Goal: Contribute content: Contribute content

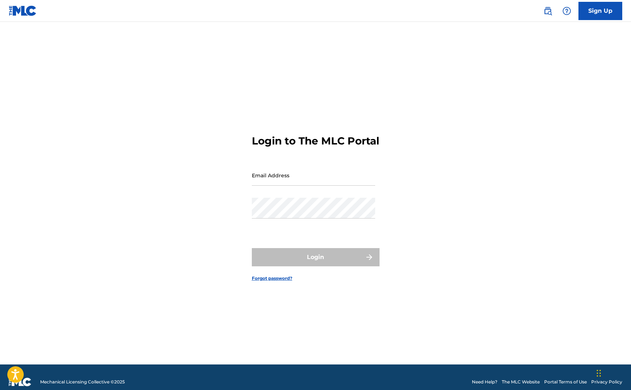
click at [323, 183] on input "Email Address" at bounding box center [313, 175] width 123 height 21
type input "[EMAIL_ADDRESS][DOMAIN_NAME]"
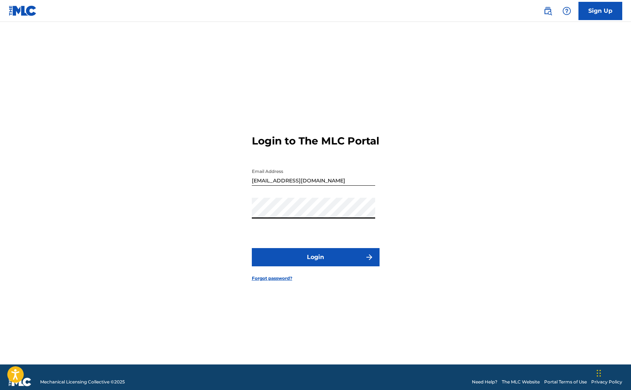
click at [303, 263] on button "Login" at bounding box center [316, 257] width 128 height 18
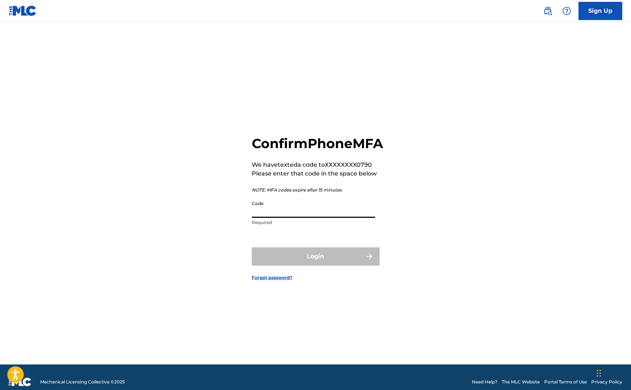
click at [296, 218] on input "Code" at bounding box center [313, 207] width 123 height 21
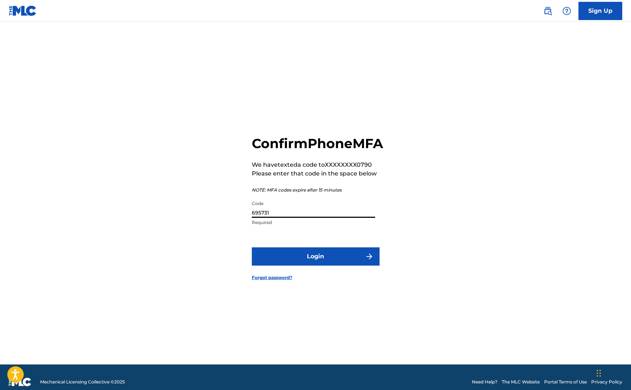
type input "695731"
click at [308, 262] on button "Login" at bounding box center [316, 256] width 128 height 18
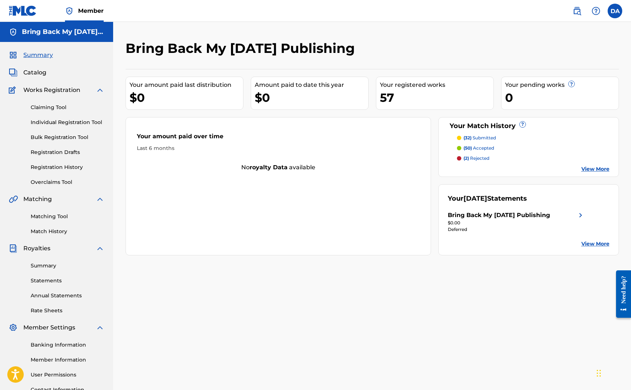
click at [39, 72] on span "Catalog" at bounding box center [34, 72] width 23 height 9
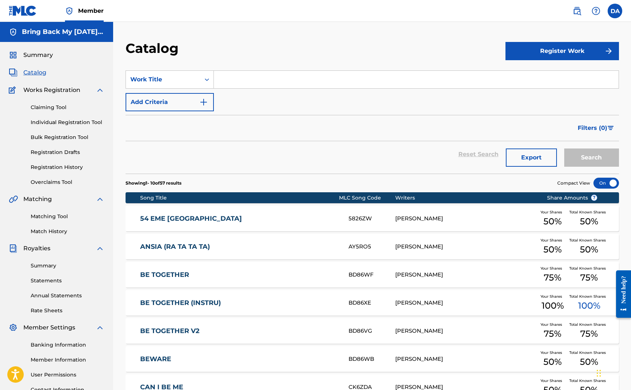
click at [162, 276] on link "BE TOGETHER" at bounding box center [239, 275] width 198 height 8
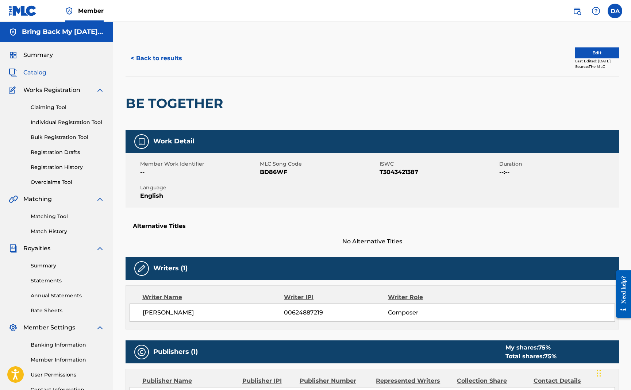
click at [587, 57] on button "Edit" at bounding box center [597, 52] width 44 height 11
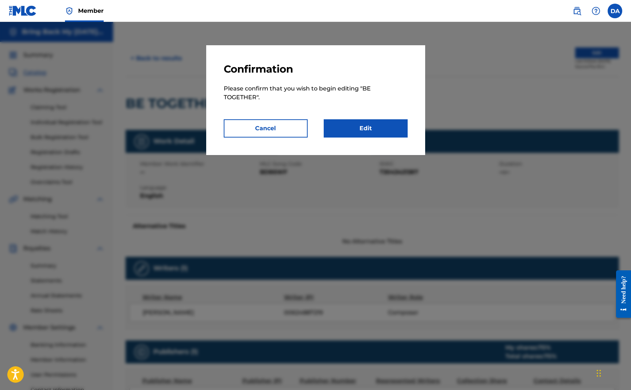
click at [352, 126] on link "Edit" at bounding box center [366, 128] width 84 height 18
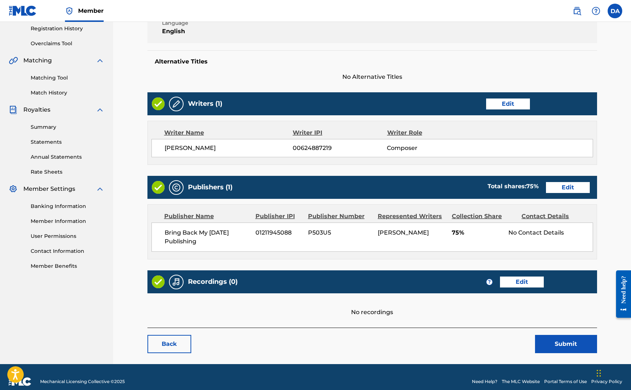
scroll to position [147, 0]
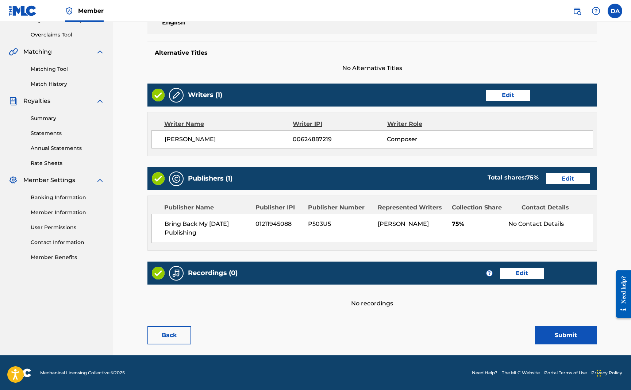
click at [521, 275] on link "Edit" at bounding box center [522, 273] width 44 height 11
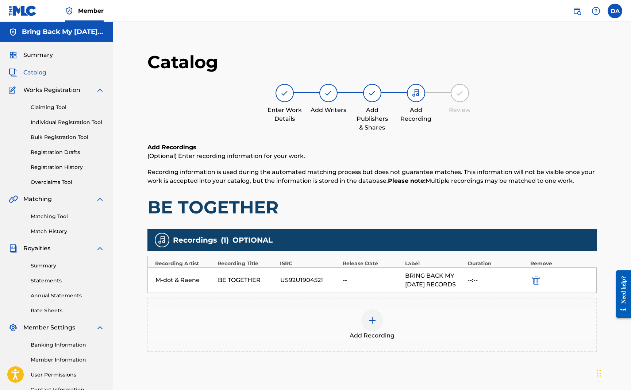
click at [372, 325] on img at bounding box center [372, 320] width 9 height 9
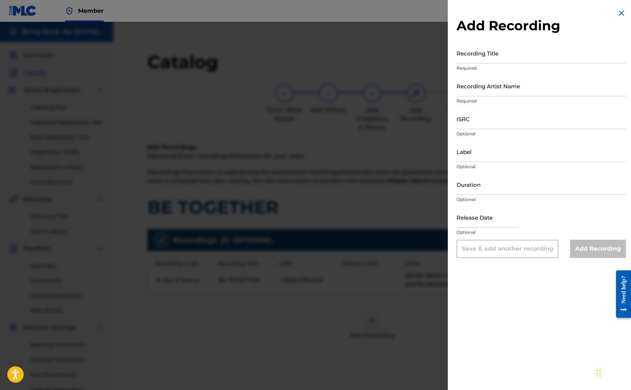
click at [486, 123] on input "ISRC" at bounding box center [540, 118] width 169 height 21
paste input "US92U1904532"
type input "US92U1904532"
click at [475, 93] on input "Recording Artist Name" at bounding box center [540, 86] width 169 height 21
type input "DJ [PERSON_NAME]"
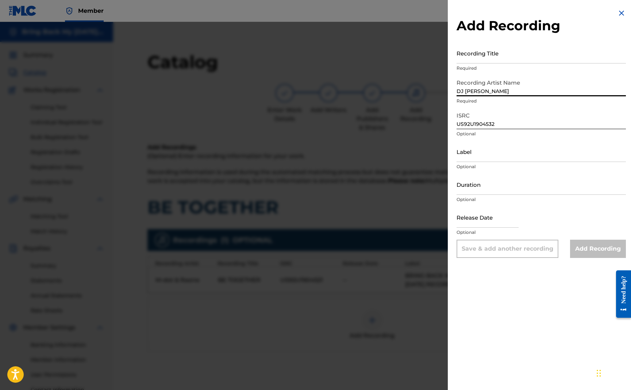
click at [466, 221] on input "text" at bounding box center [487, 217] width 62 height 21
select select "7"
select select "2025"
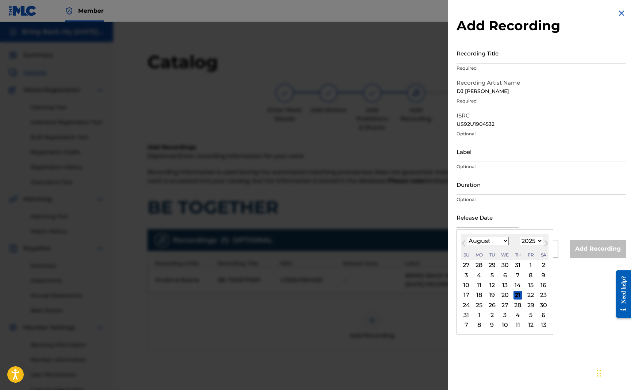
click at [617, 13] on img at bounding box center [621, 13] width 9 height 9
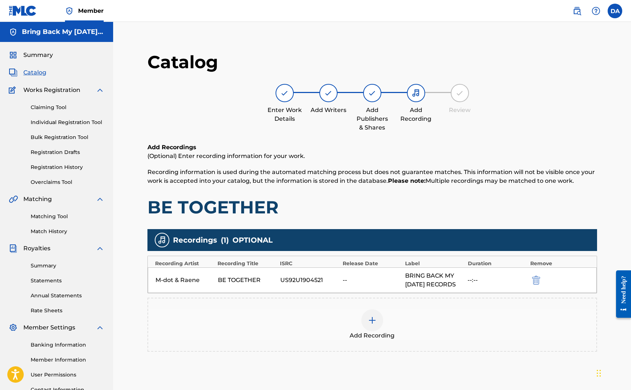
click at [373, 325] on img at bounding box center [372, 320] width 9 height 9
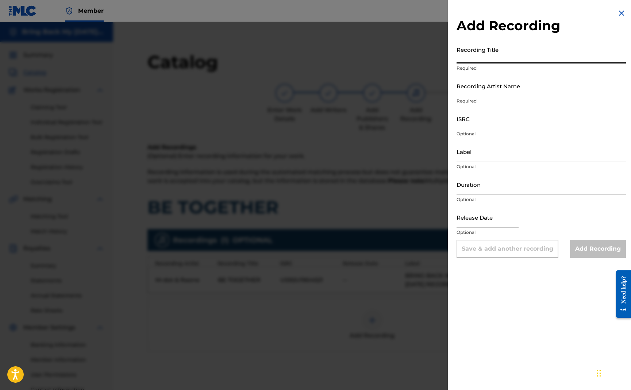
click at [488, 59] on input "Recording Title" at bounding box center [540, 53] width 169 height 21
type input "M-dot & Raene"
click at [483, 94] on input "Recording Artist Name" at bounding box center [540, 86] width 169 height 21
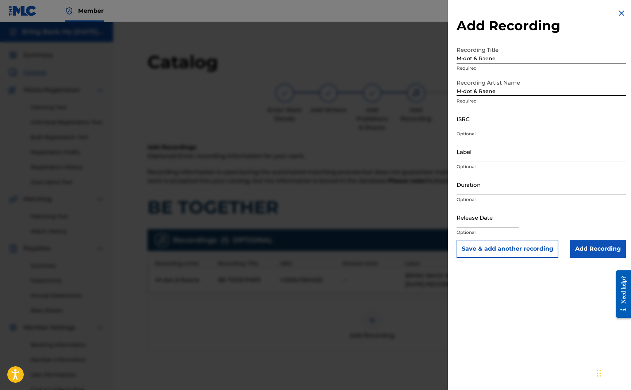
type input "M-dot & Raene"
click at [504, 57] on input "M-dot & Raene" at bounding box center [540, 53] width 169 height 21
type input "BE TOGETHER"
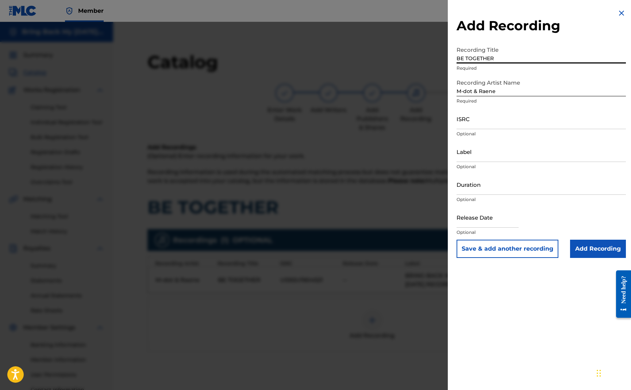
click at [481, 124] on input "ISRC" at bounding box center [540, 118] width 169 height 21
paste input "US92U1904532"
type input "US92U1904532"
click at [467, 154] on input "Label" at bounding box center [540, 151] width 169 height 21
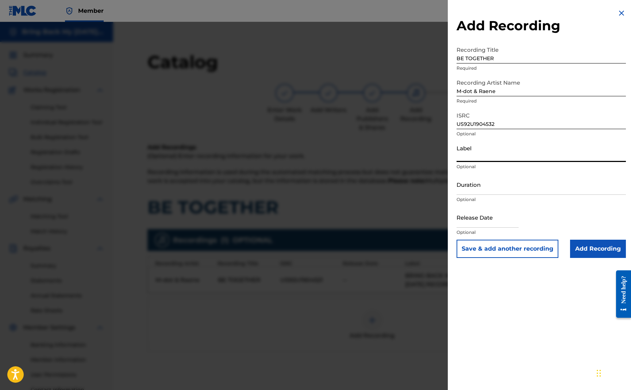
type input "Bring Back My [DATE] Records"
click at [481, 221] on input "text" at bounding box center [487, 217] width 62 height 21
select select "7"
select select "2025"
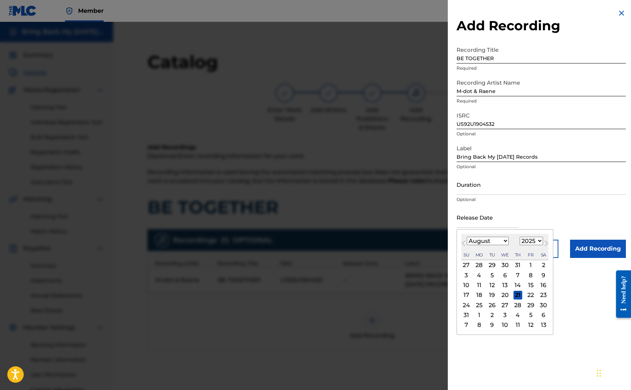
click at [518, 215] on div "Release Date Previous Month Next Month August [DATE] February March April May J…" at bounding box center [540, 223] width 169 height 33
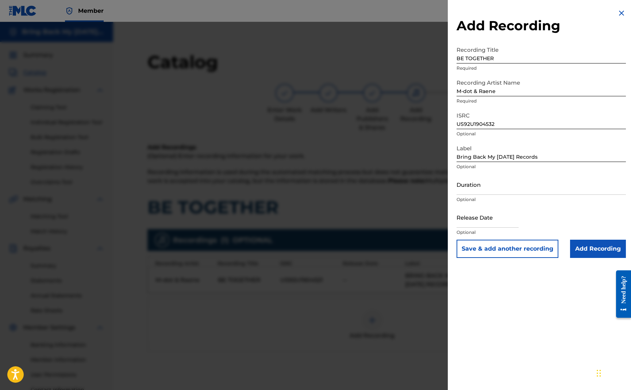
click at [588, 245] on input "Add Recording" at bounding box center [598, 249] width 56 height 18
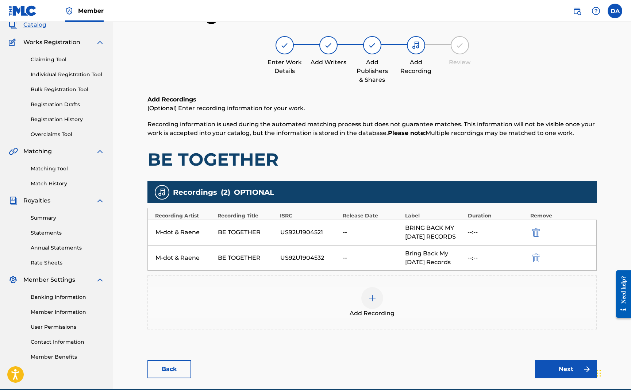
scroll to position [91, 0]
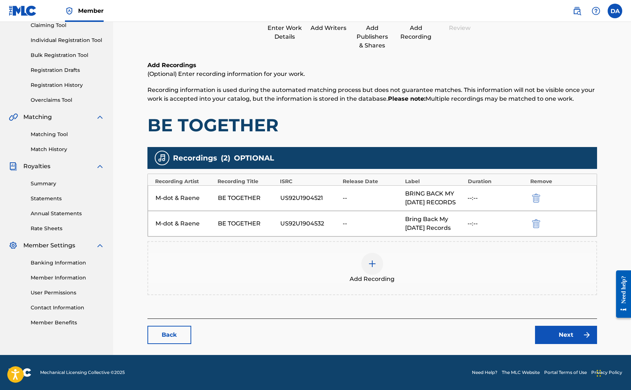
click at [560, 335] on link "Next" at bounding box center [566, 335] width 62 height 18
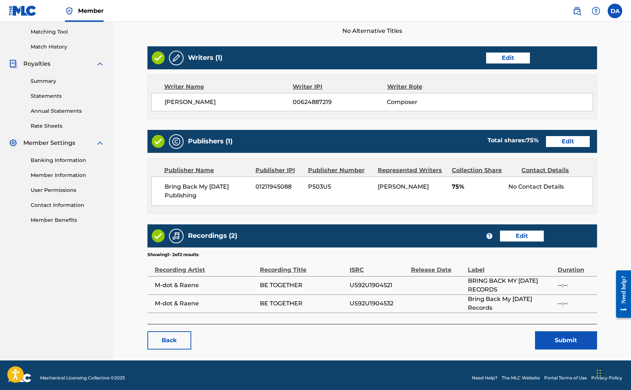
scroll to position [189, 0]
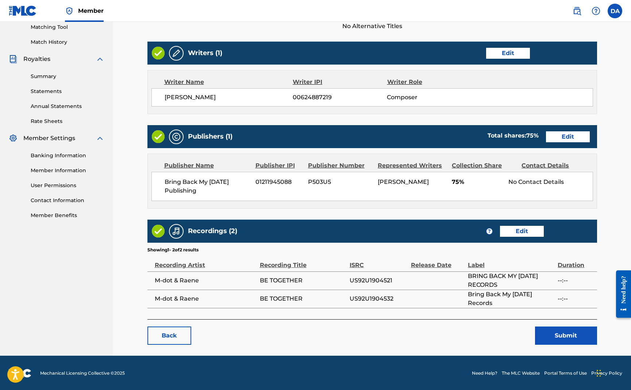
click at [552, 332] on button "Submit" at bounding box center [566, 335] width 62 height 18
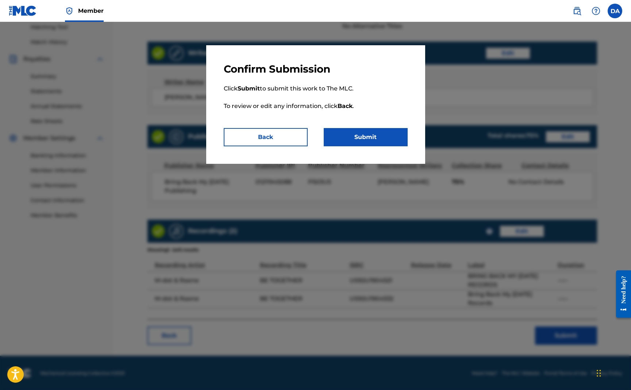
click at [348, 132] on button "Submit" at bounding box center [366, 137] width 84 height 18
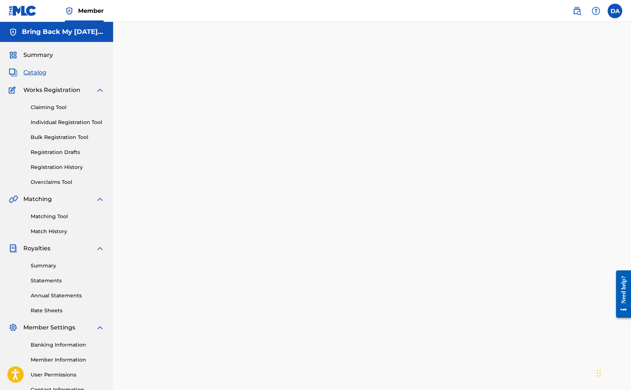
click at [31, 71] on span "Catalog" at bounding box center [34, 72] width 23 height 9
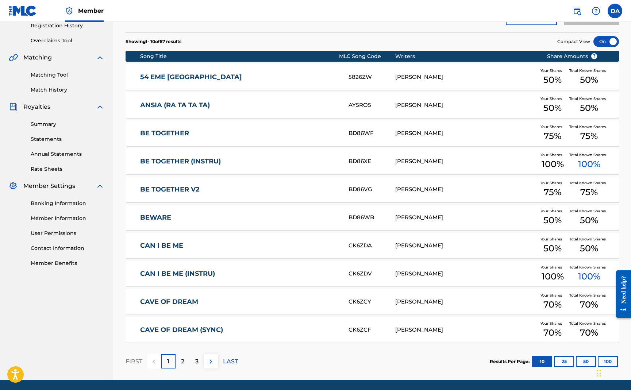
scroll to position [142, 0]
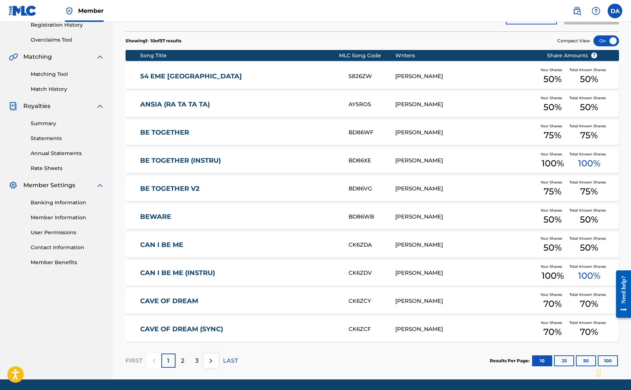
click at [161, 219] on link "BEWARE" at bounding box center [239, 217] width 198 height 8
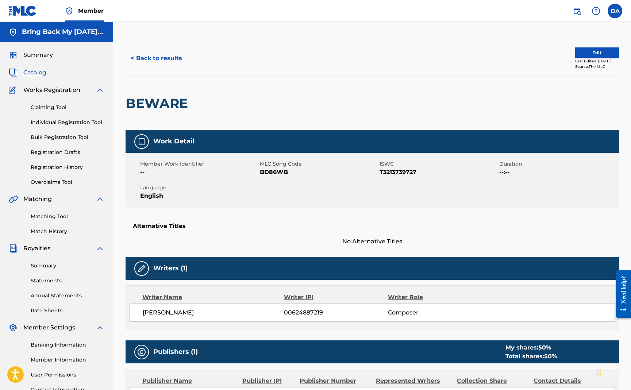
click at [161, 55] on button "< Back to results" at bounding box center [156, 58] width 62 height 18
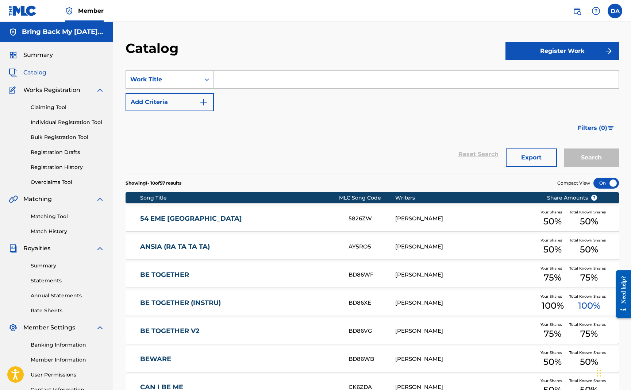
click at [238, 80] on input "Search Form" at bounding box center [416, 80] width 405 height 18
type input "mezze"
click at [584, 167] on div "Search" at bounding box center [589, 154] width 58 height 26
click at [585, 162] on button "Search" at bounding box center [591, 157] width 55 height 18
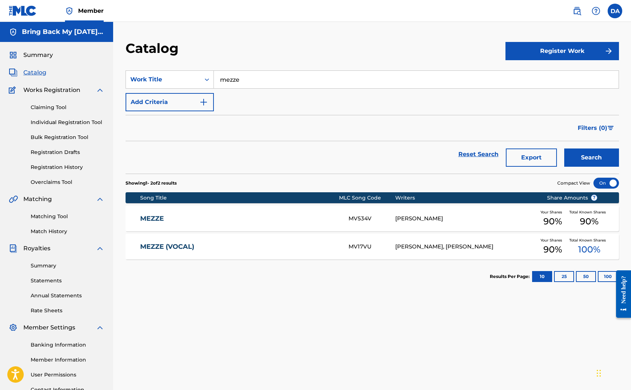
click at [163, 244] on link "MEZZE (VOCAL)" at bounding box center [239, 247] width 198 height 8
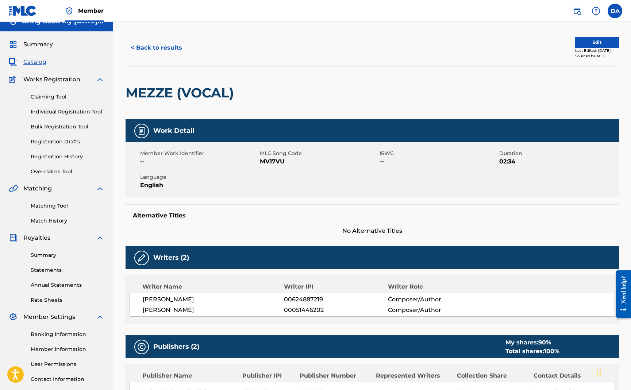
scroll to position [6, 0]
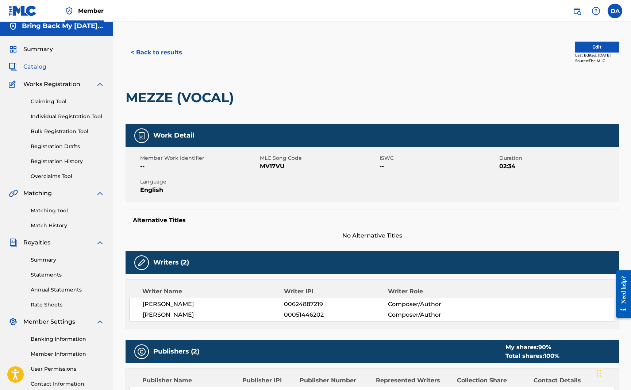
click at [594, 46] on button "Edit" at bounding box center [597, 47] width 44 height 11
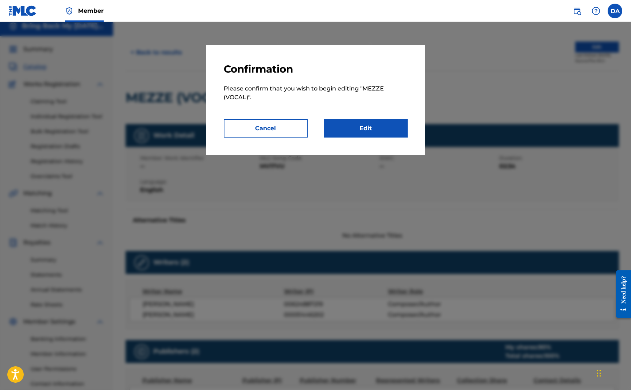
click at [371, 125] on link "Edit" at bounding box center [366, 128] width 84 height 18
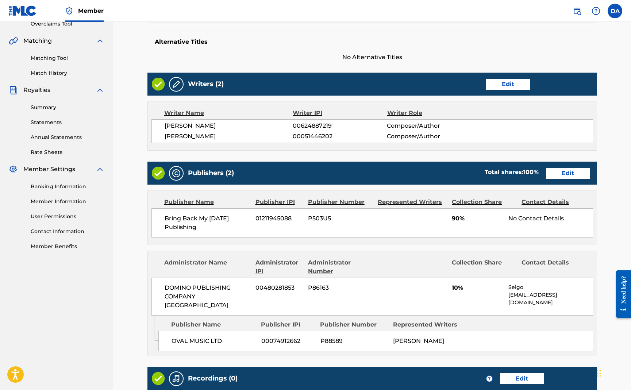
scroll to position [260, 0]
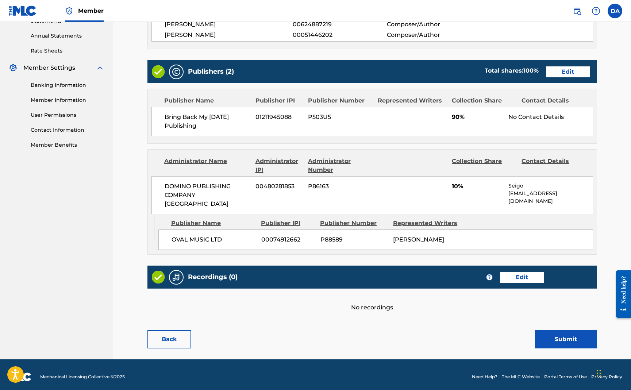
click at [523, 272] on link "Edit" at bounding box center [522, 277] width 44 height 11
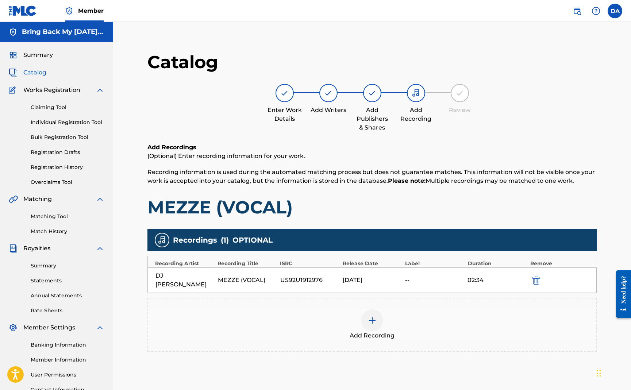
click at [372, 316] on img at bounding box center [372, 320] width 9 height 9
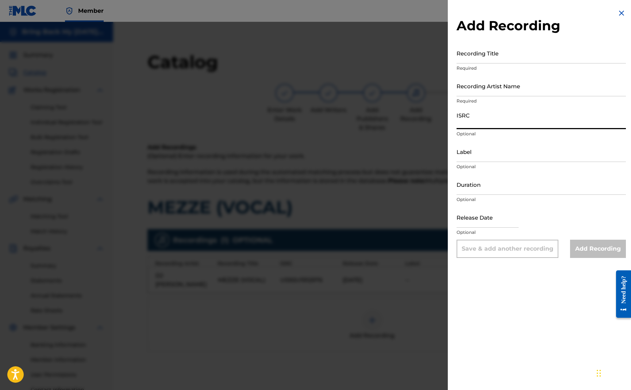
click at [476, 122] on input "ISRC" at bounding box center [540, 118] width 169 height 21
paste input "US92U1912976"
type input "US92U1912976"
click at [619, 14] on img at bounding box center [621, 13] width 9 height 9
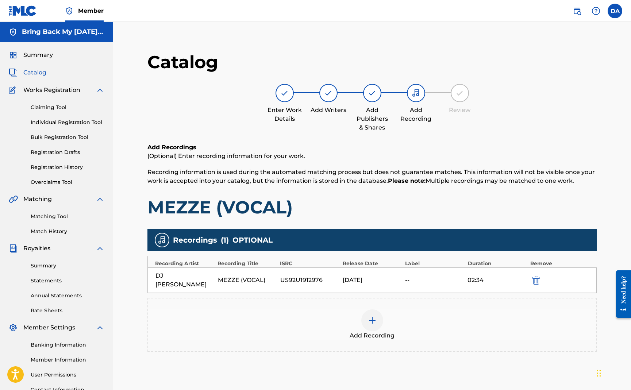
scroll to position [75, 0]
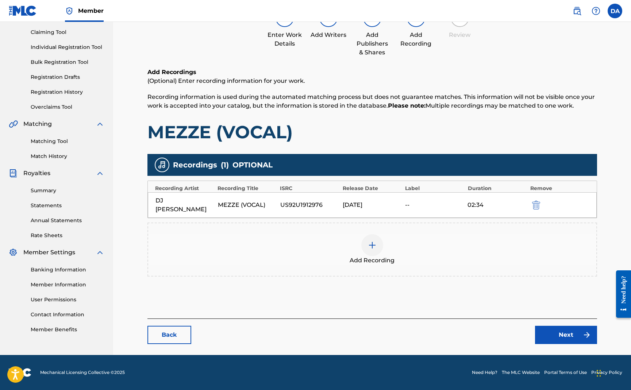
click at [166, 333] on link "Back" at bounding box center [169, 335] width 44 height 18
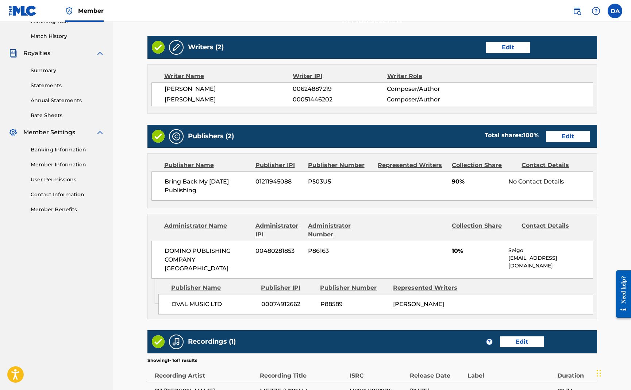
scroll to position [283, 0]
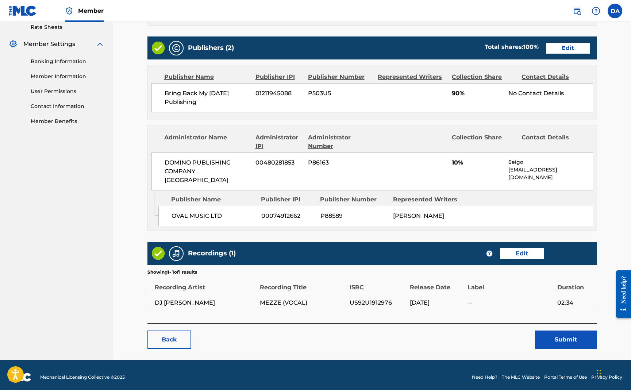
click at [167, 330] on link "Back" at bounding box center [169, 339] width 44 height 18
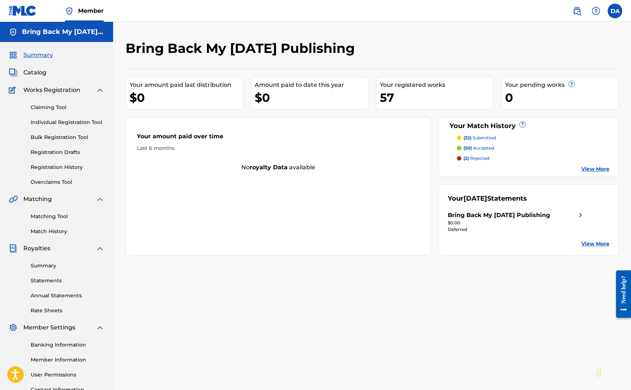
click at [39, 71] on span "Catalog" at bounding box center [34, 72] width 23 height 9
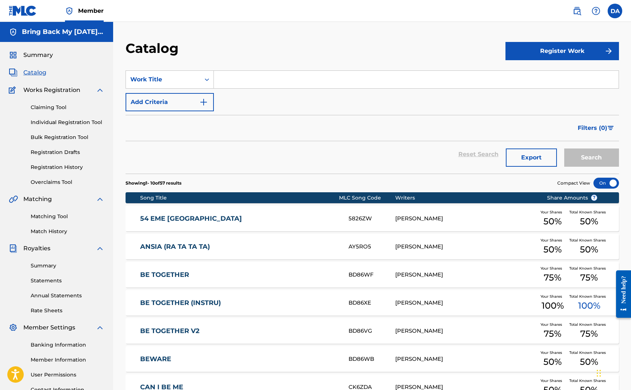
click at [219, 77] on input "Search Form" at bounding box center [416, 80] width 405 height 18
type input "get up"
click at [564, 148] on button "Search" at bounding box center [591, 157] width 55 height 18
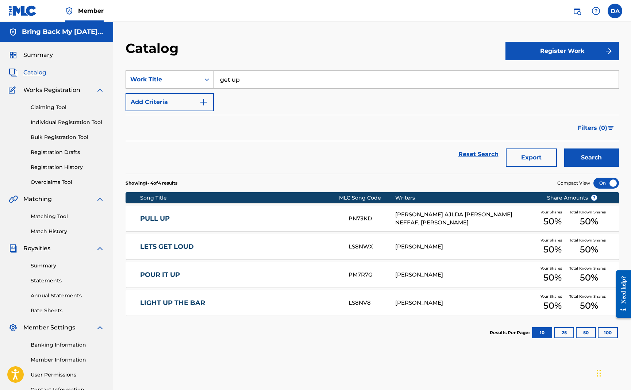
click at [524, 46] on button "Register Work" at bounding box center [561, 51] width 113 height 18
click at [526, 72] on link "Individual" at bounding box center [561, 75] width 113 height 18
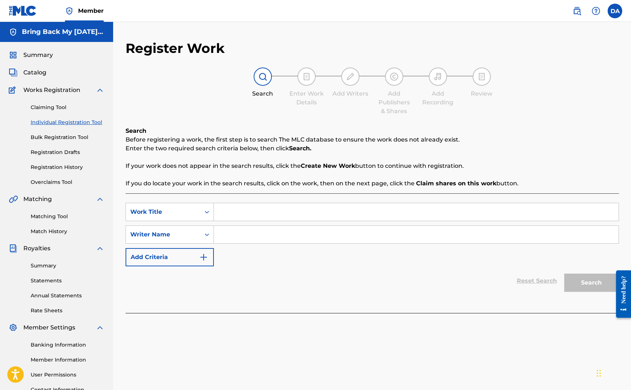
click at [248, 215] on input "Search Form" at bounding box center [416, 212] width 405 height 18
type input "GET UP"
click at [235, 239] on input "Search Form" at bounding box center [416, 235] width 405 height 18
click at [574, 281] on button "Search" at bounding box center [591, 283] width 55 height 18
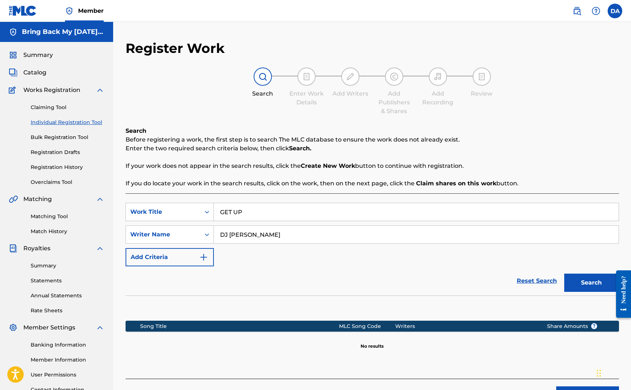
click at [277, 243] on input "DJ [PERSON_NAME]" at bounding box center [416, 235] width 405 height 18
type input "ONYX"
click at [587, 283] on button "Search" at bounding box center [591, 283] width 55 height 18
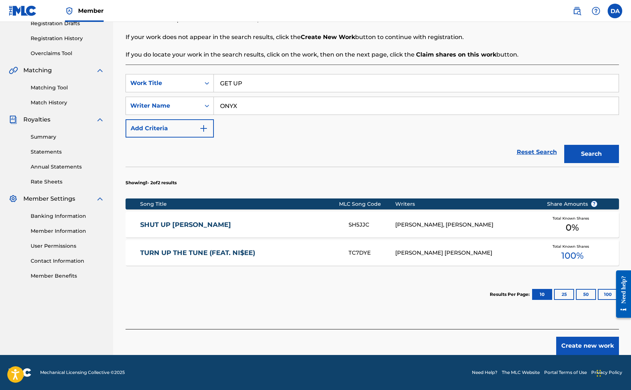
scroll to position [53, 0]
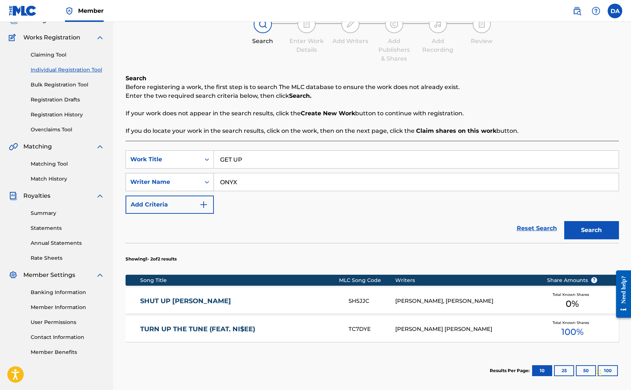
click at [175, 183] on div "Writer Name" at bounding box center [163, 182] width 66 height 9
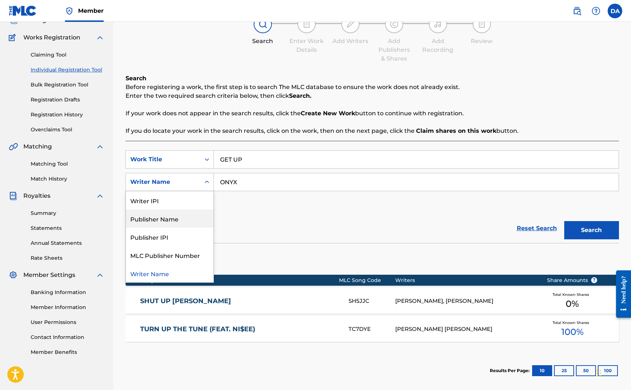
click at [265, 221] on div "Reset Search Search" at bounding box center [371, 228] width 493 height 29
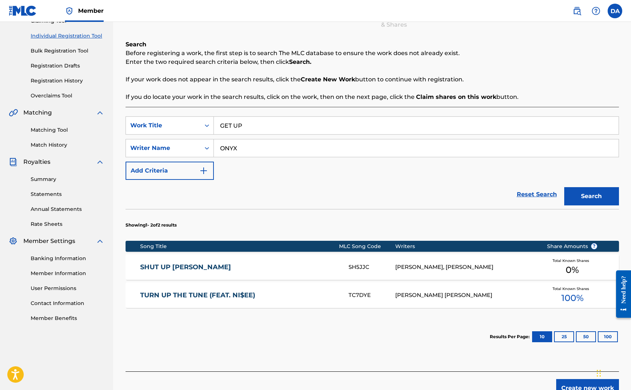
scroll to position [129, 0]
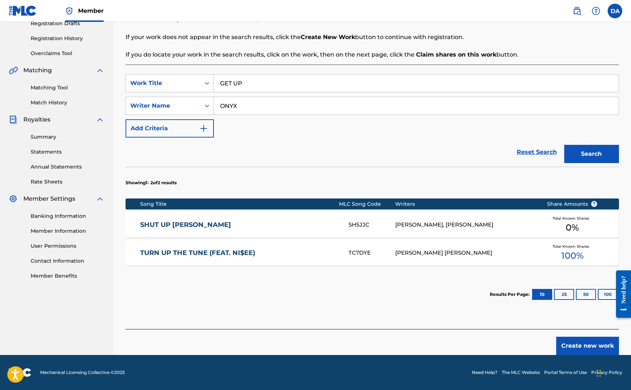
click at [593, 348] on button "Create new work" at bounding box center [587, 346] width 63 height 18
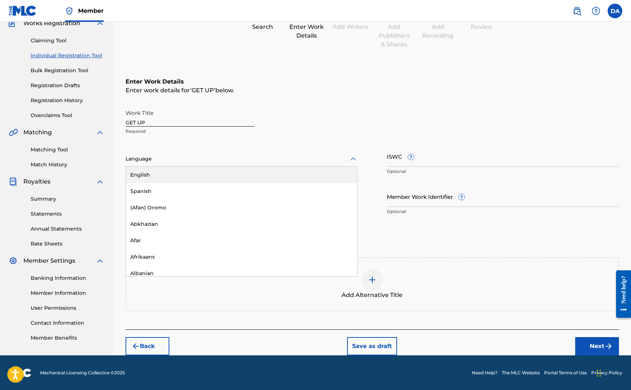
click at [188, 160] on div at bounding box center [241, 158] width 232 height 9
click at [182, 174] on div "English" at bounding box center [241, 175] width 231 height 16
click at [432, 160] on input "ISWC ?" at bounding box center [503, 156] width 232 height 21
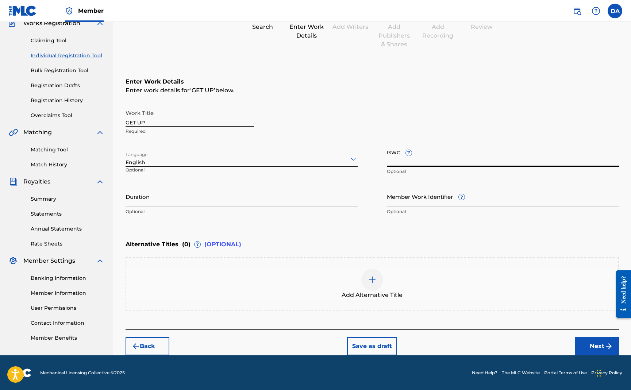
paste input "US92U1402003"
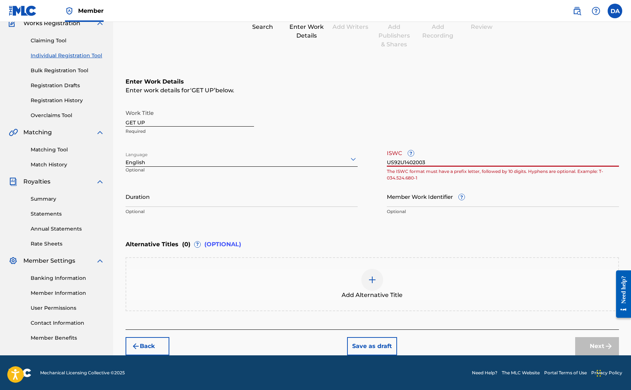
type input "US92U1402003"
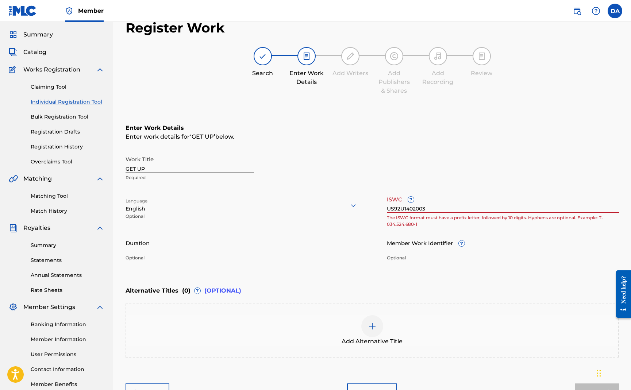
scroll to position [17, 0]
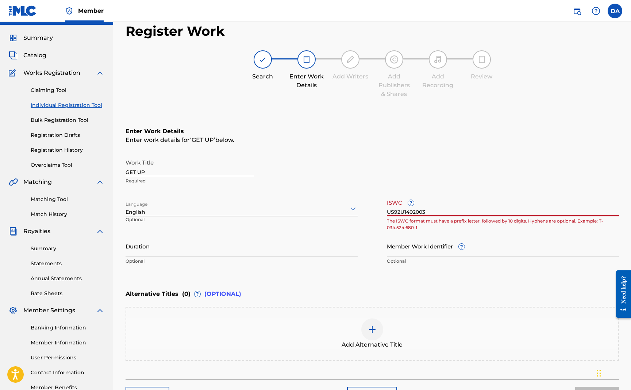
drag, startPoint x: 440, startPoint y: 210, endPoint x: 366, endPoint y: 189, distance: 76.3
click at [366, 189] on div "Work Title GET UP Required Language English Optional ISWC ? US92U1402003 The IS…" at bounding box center [371, 211] width 493 height 113
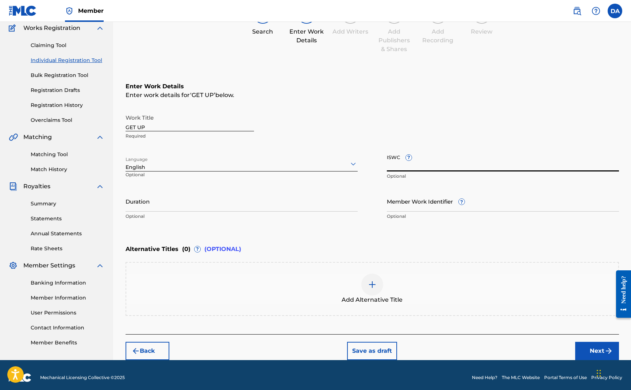
scroll to position [67, 0]
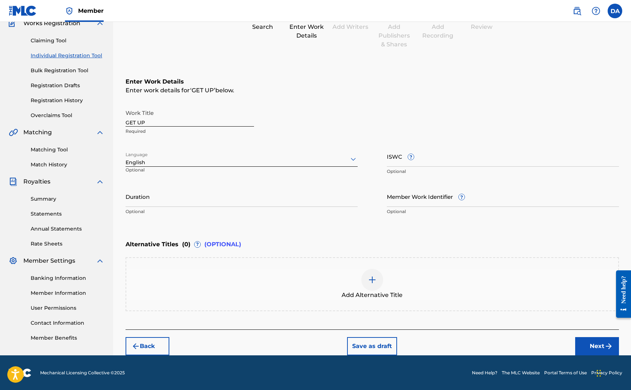
click at [375, 279] on img at bounding box center [372, 279] width 9 height 9
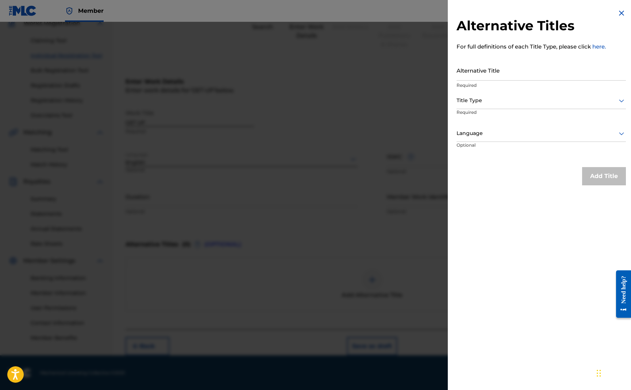
click at [618, 12] on img at bounding box center [621, 13] width 9 height 9
